Goal: Information Seeking & Learning: Stay updated

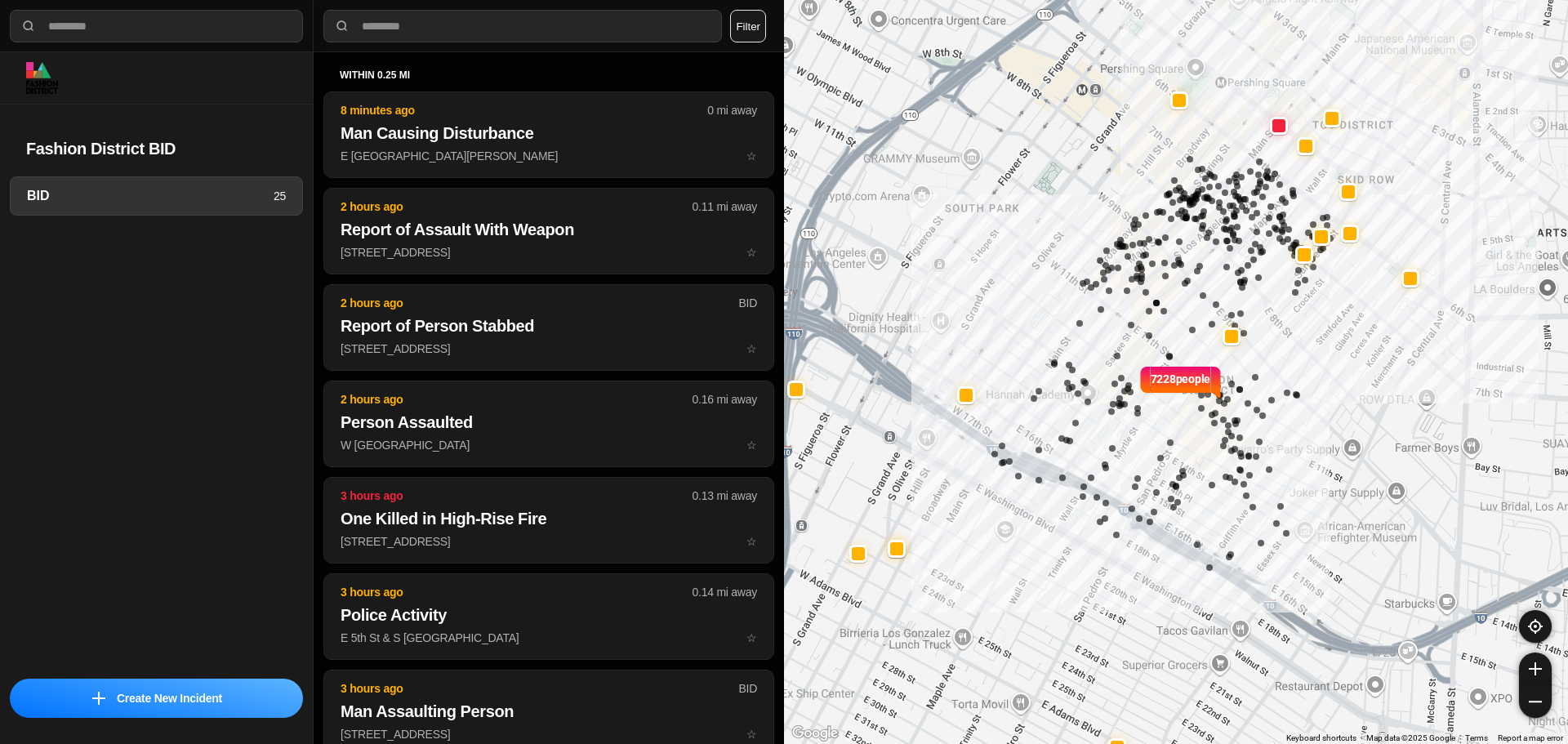
select select "*"
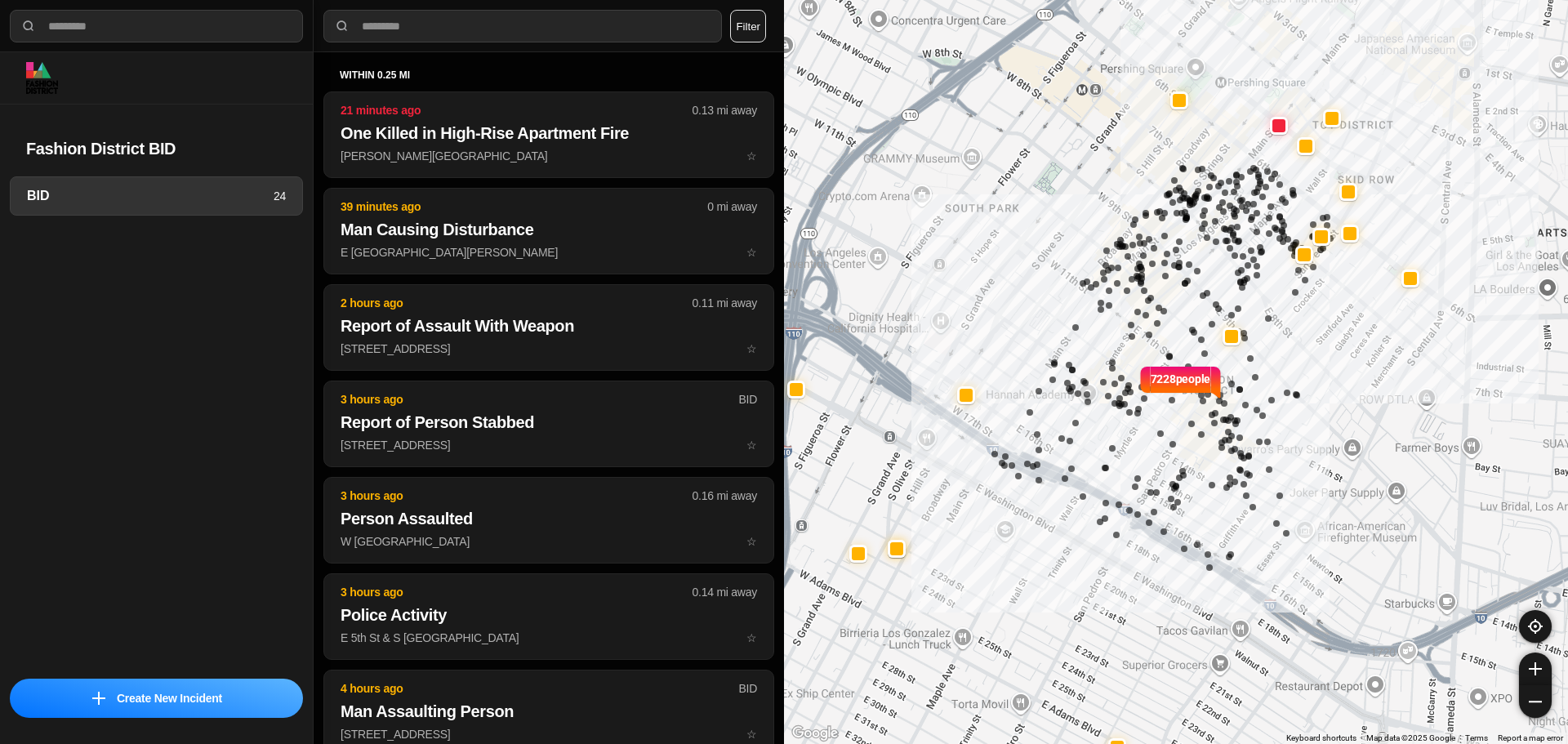
select select "*"
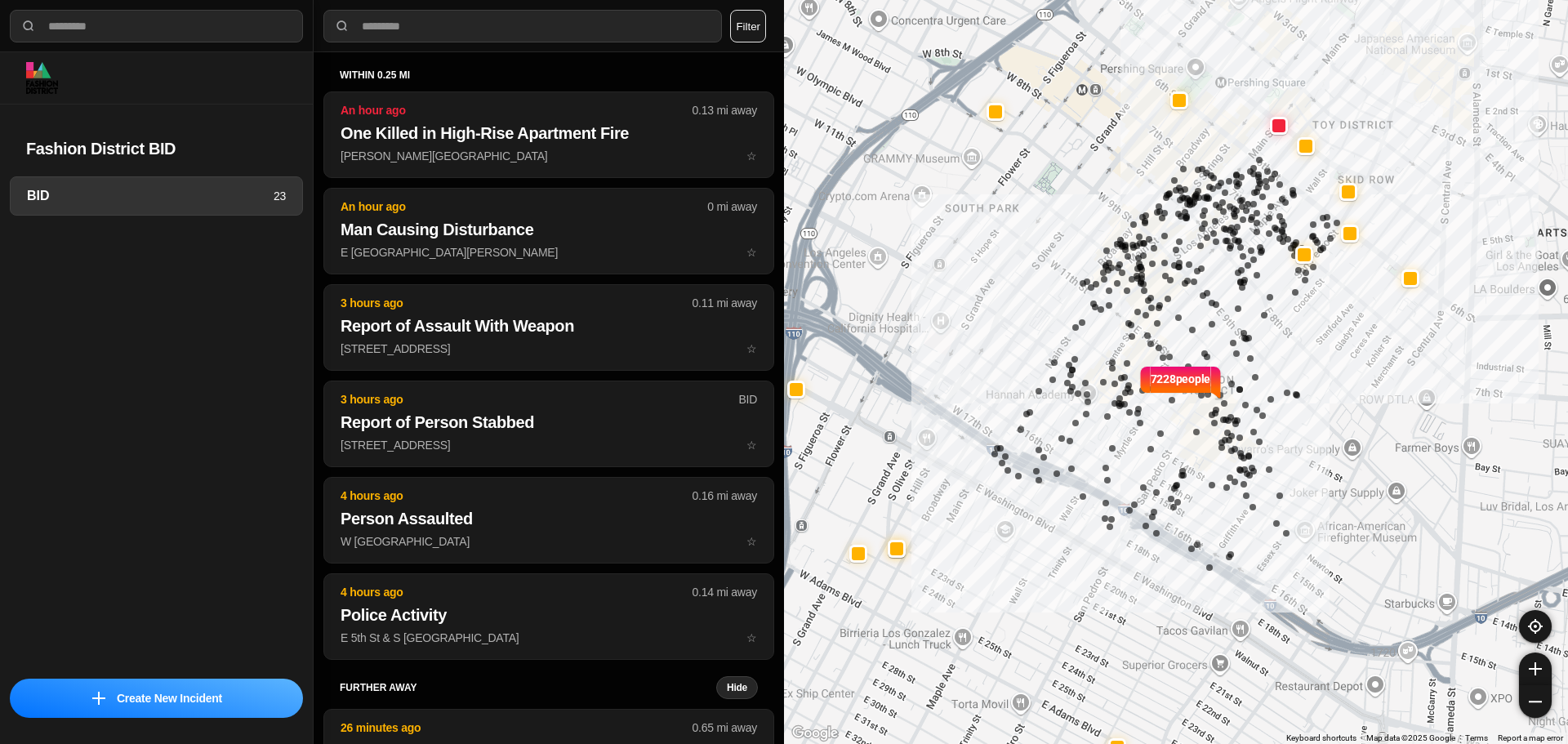
select select "*"
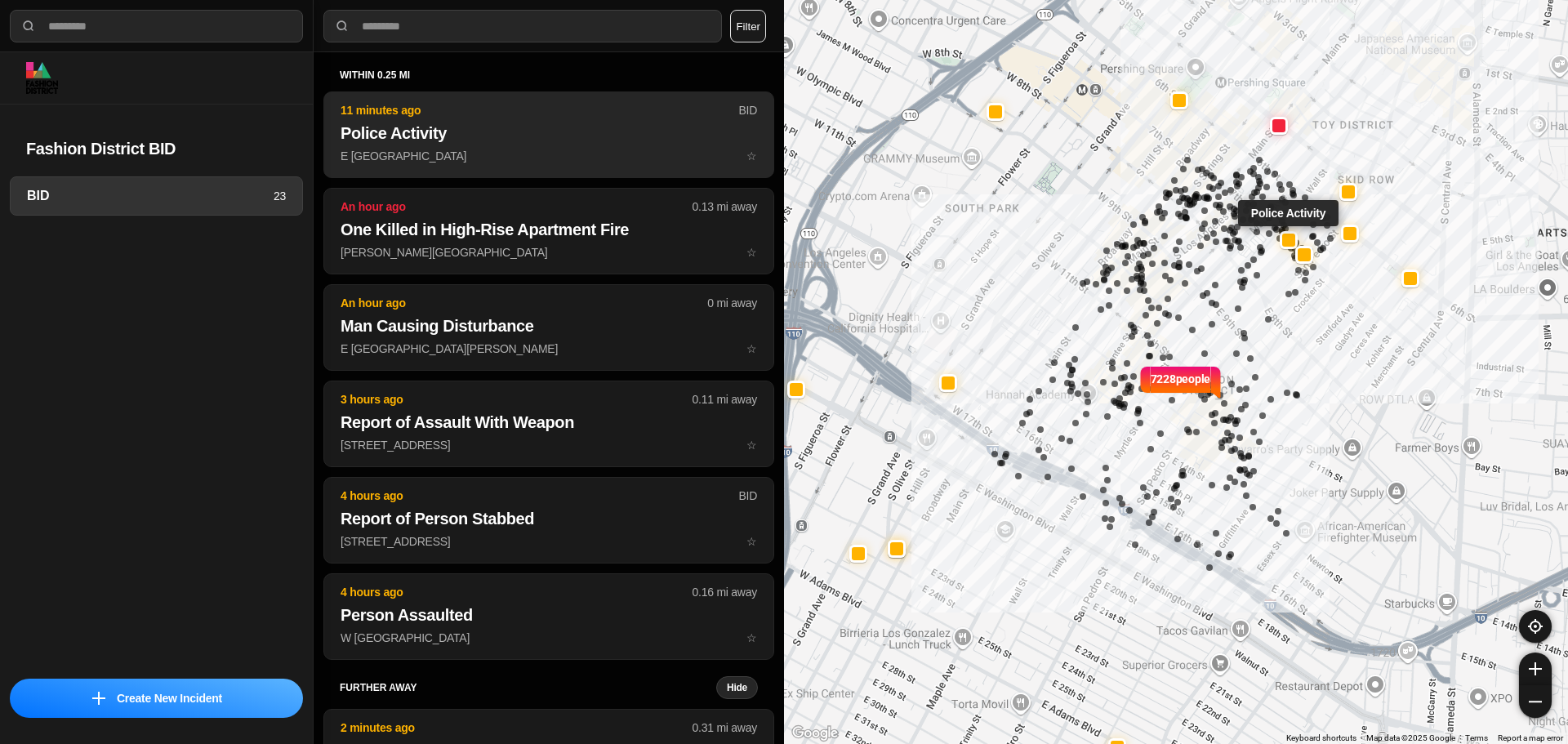
click at [446, 144] on h2 "Police Activity" at bounding box center [548, 134] width 417 height 23
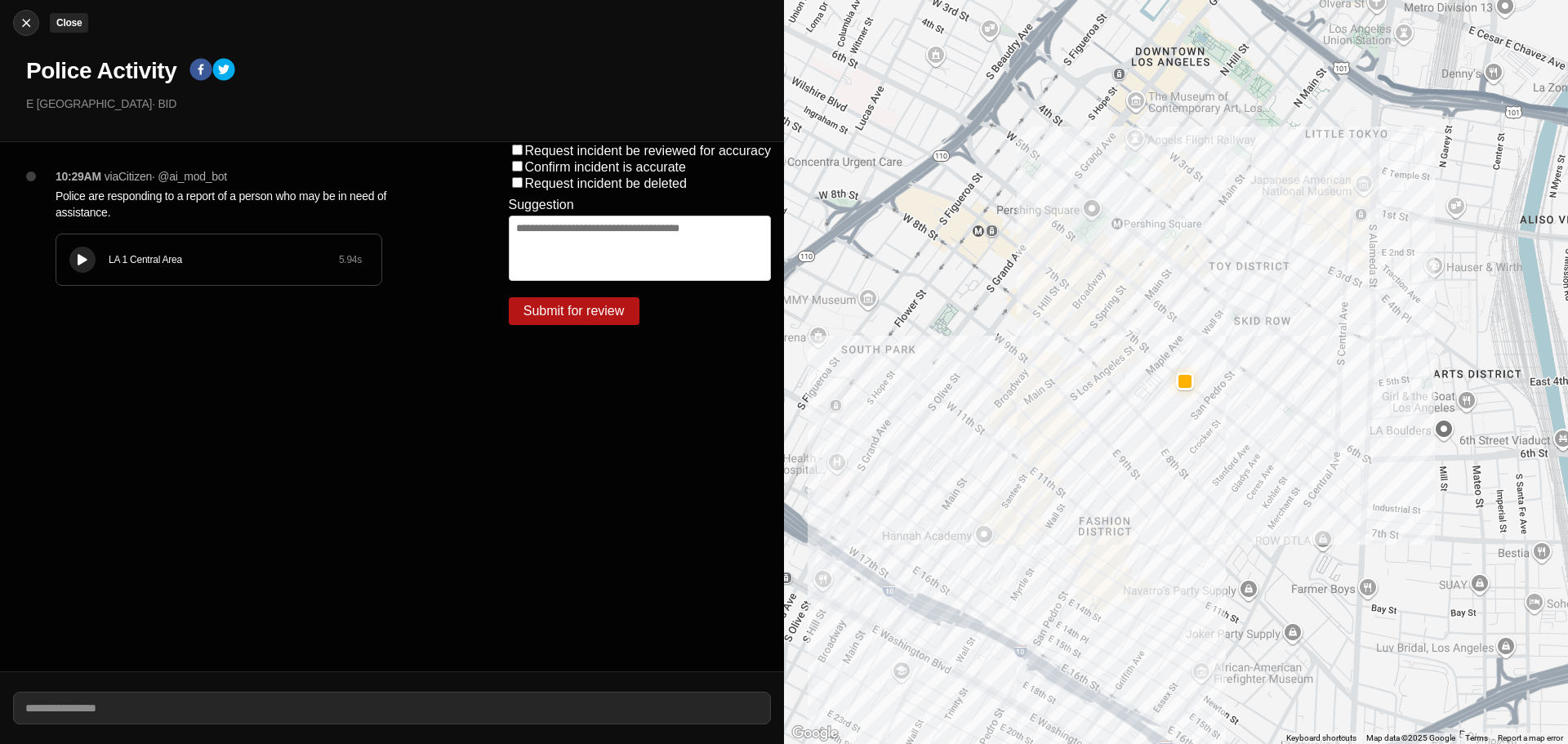
click at [12, 15] on div "Close Police Activity E 7th St & Wall St · BID" at bounding box center [392, 71] width 784 height 142
click at [31, 26] on img at bounding box center [26, 23] width 16 height 16
select select "*"
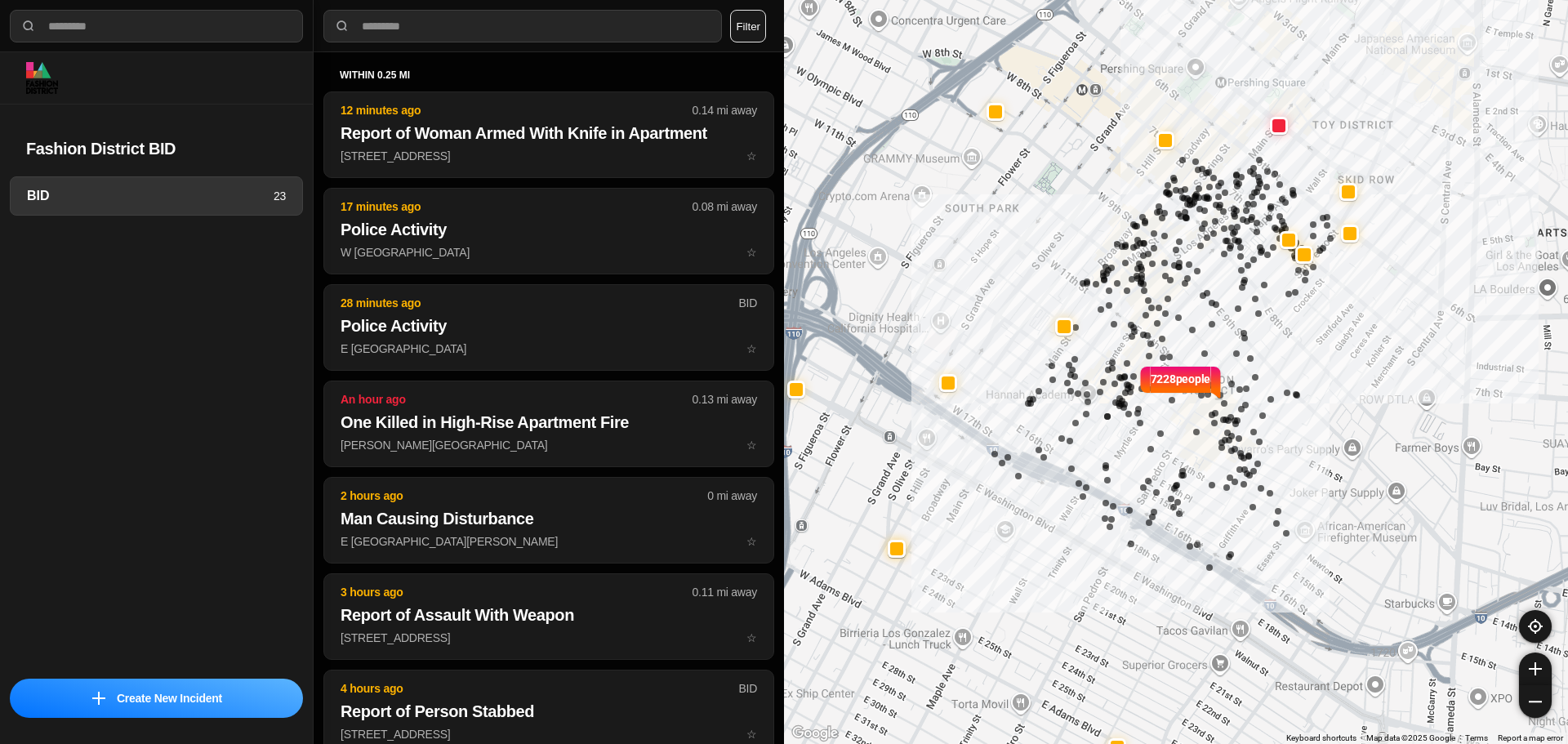
select select "*"
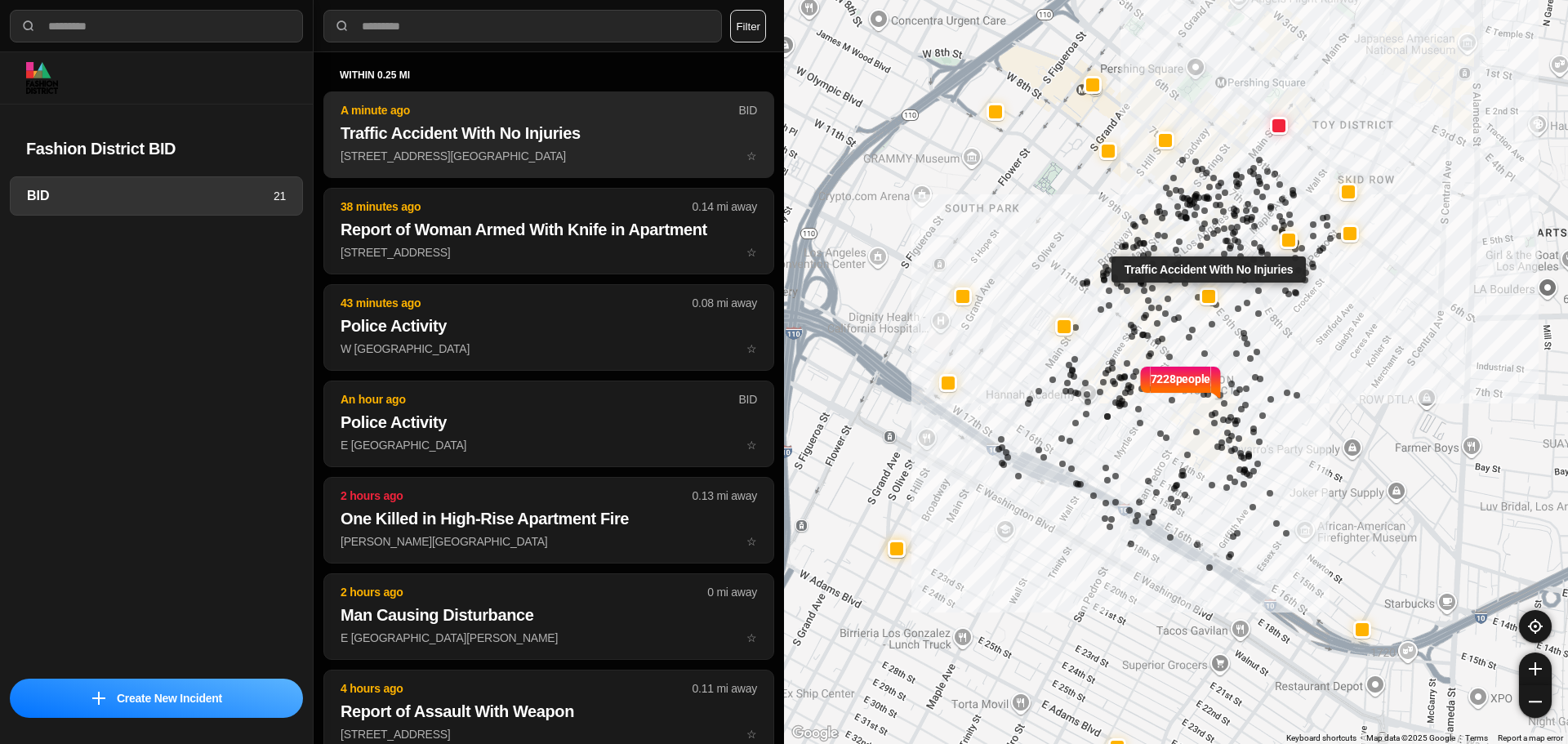
click at [424, 138] on h2 "Traffic Accident With No Injuries" at bounding box center [548, 134] width 417 height 23
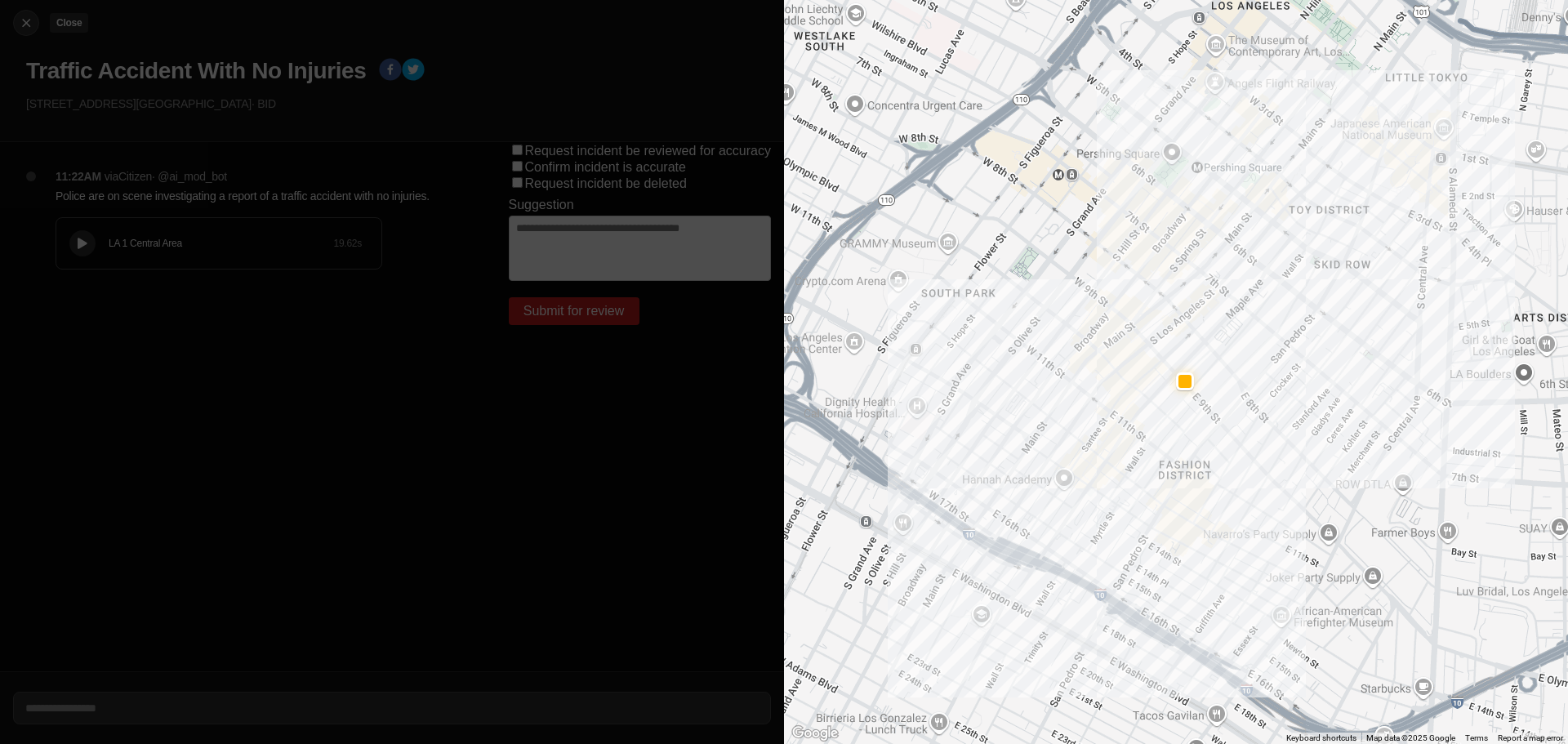
click at [21, 20] on img at bounding box center [26, 23] width 16 height 16
select select "*"
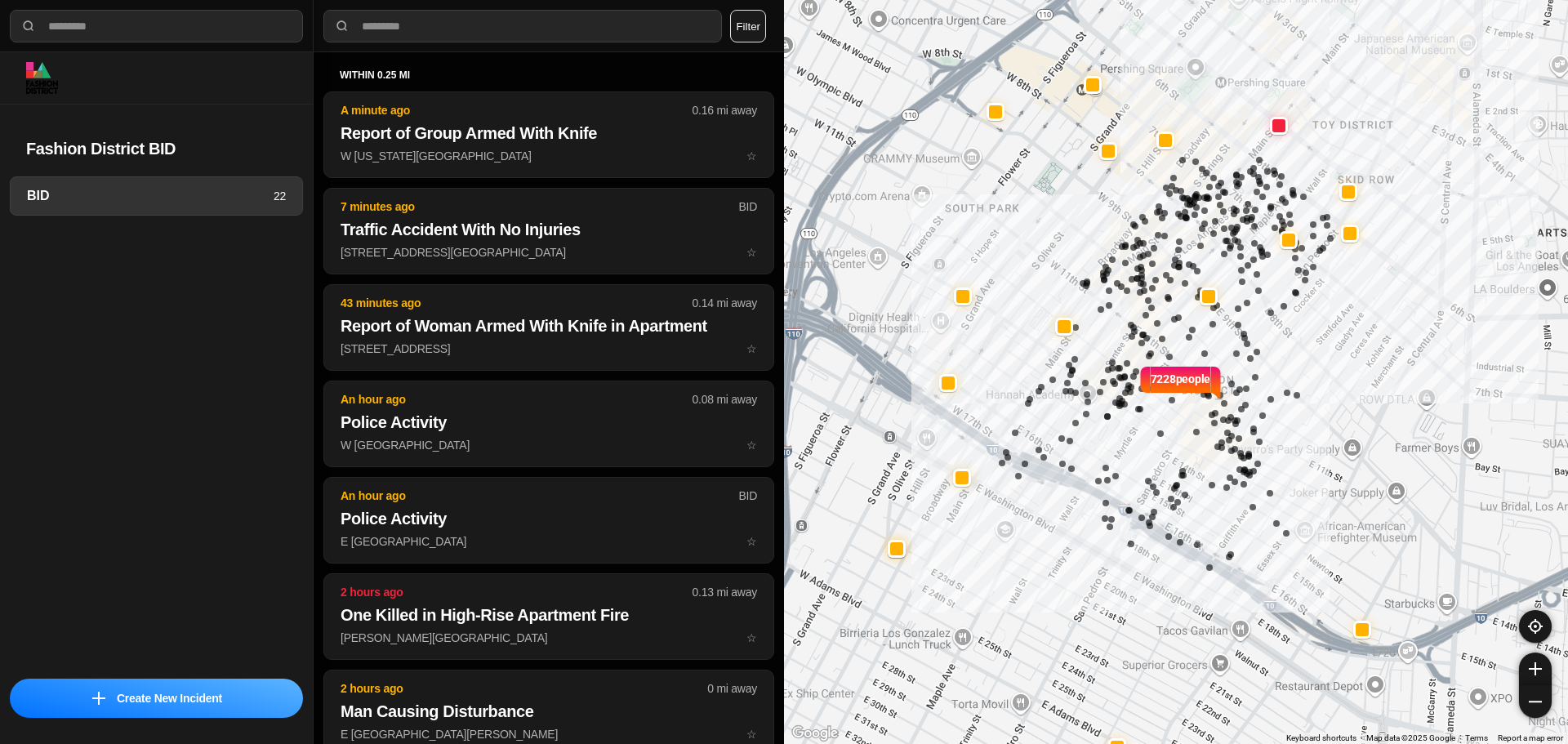
select select "*"
